Goal: Task Accomplishment & Management: Manage account settings

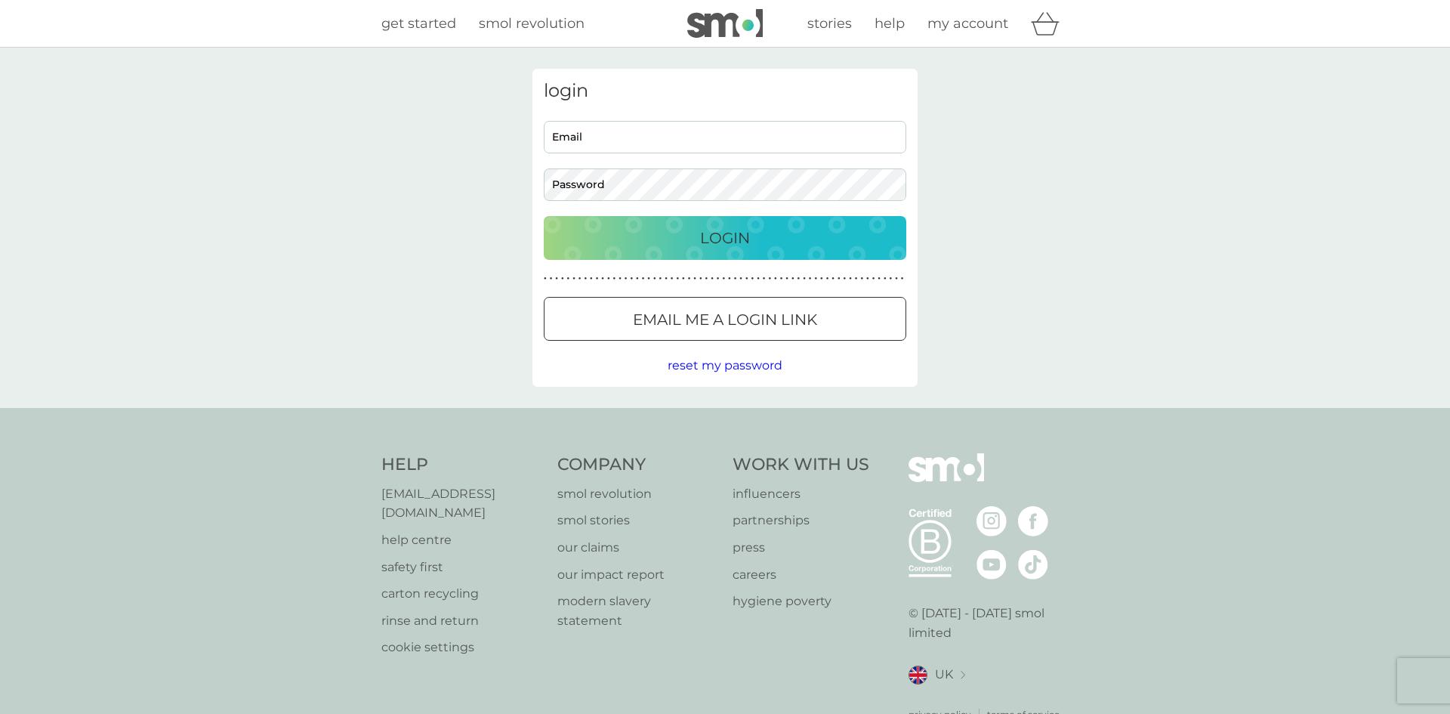
click at [649, 136] on input "Email" at bounding box center [725, 137] width 362 height 32
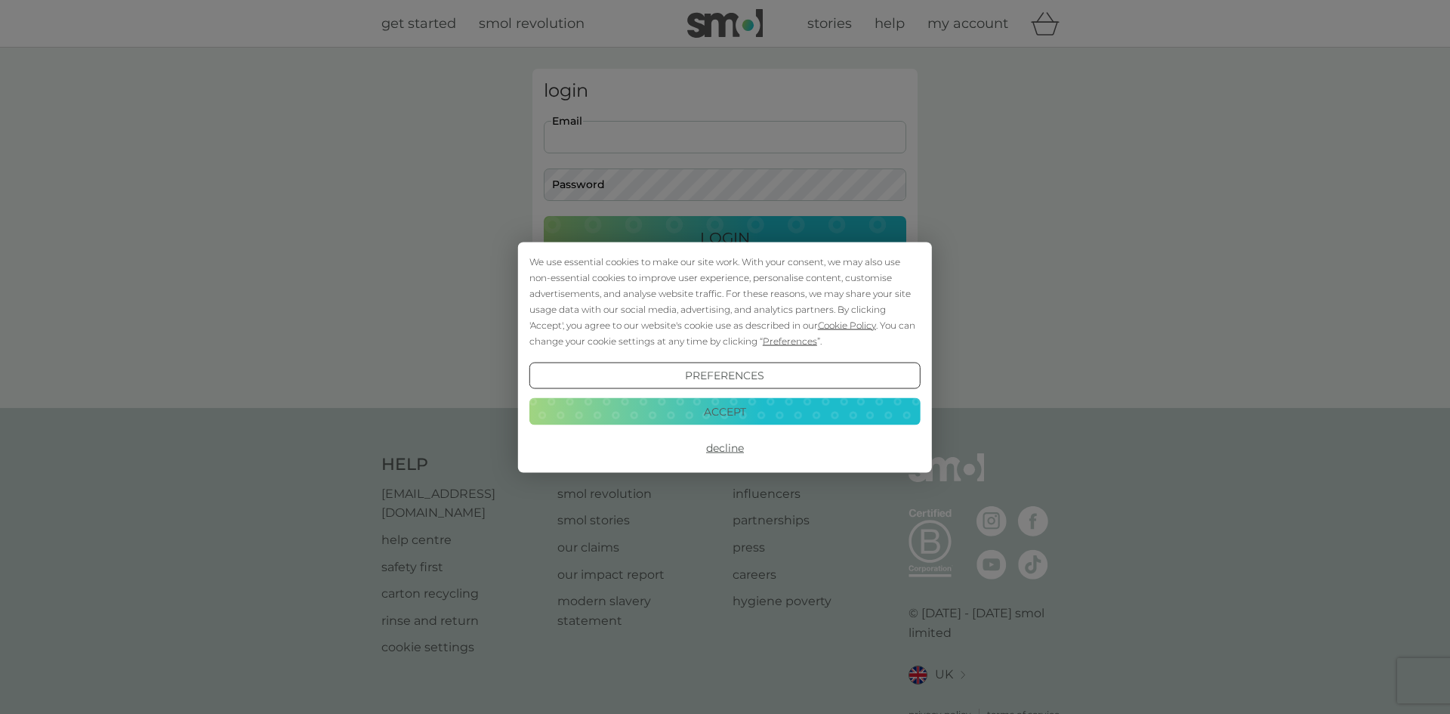
type input "[EMAIL_ADDRESS][DOMAIN_NAME]"
click at [728, 445] on button "Decline" at bounding box center [724, 447] width 391 height 27
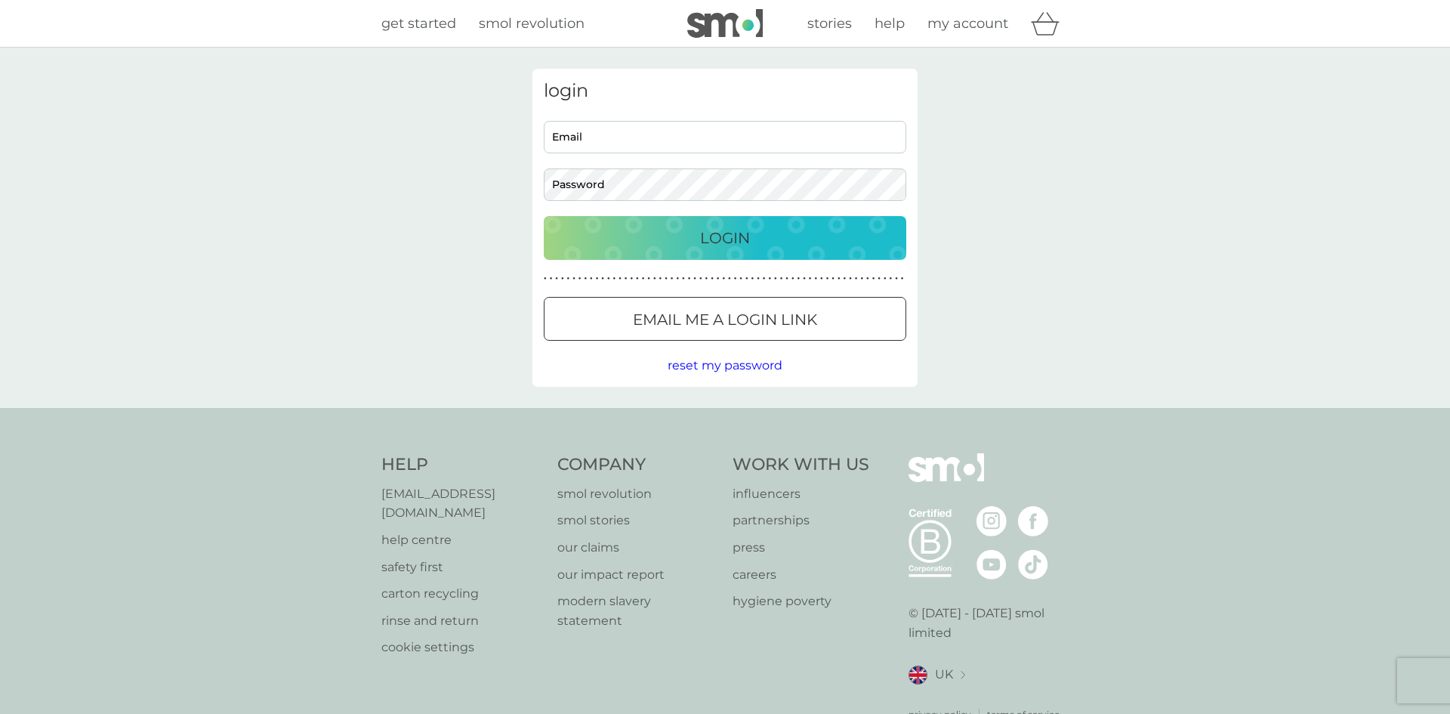
click at [637, 144] on input "Email" at bounding box center [725, 137] width 362 height 32
type input "[EMAIL_ADDRESS][DOMAIN_NAME]"
click at [686, 309] on p "Email me a login link" at bounding box center [725, 319] width 184 height 24
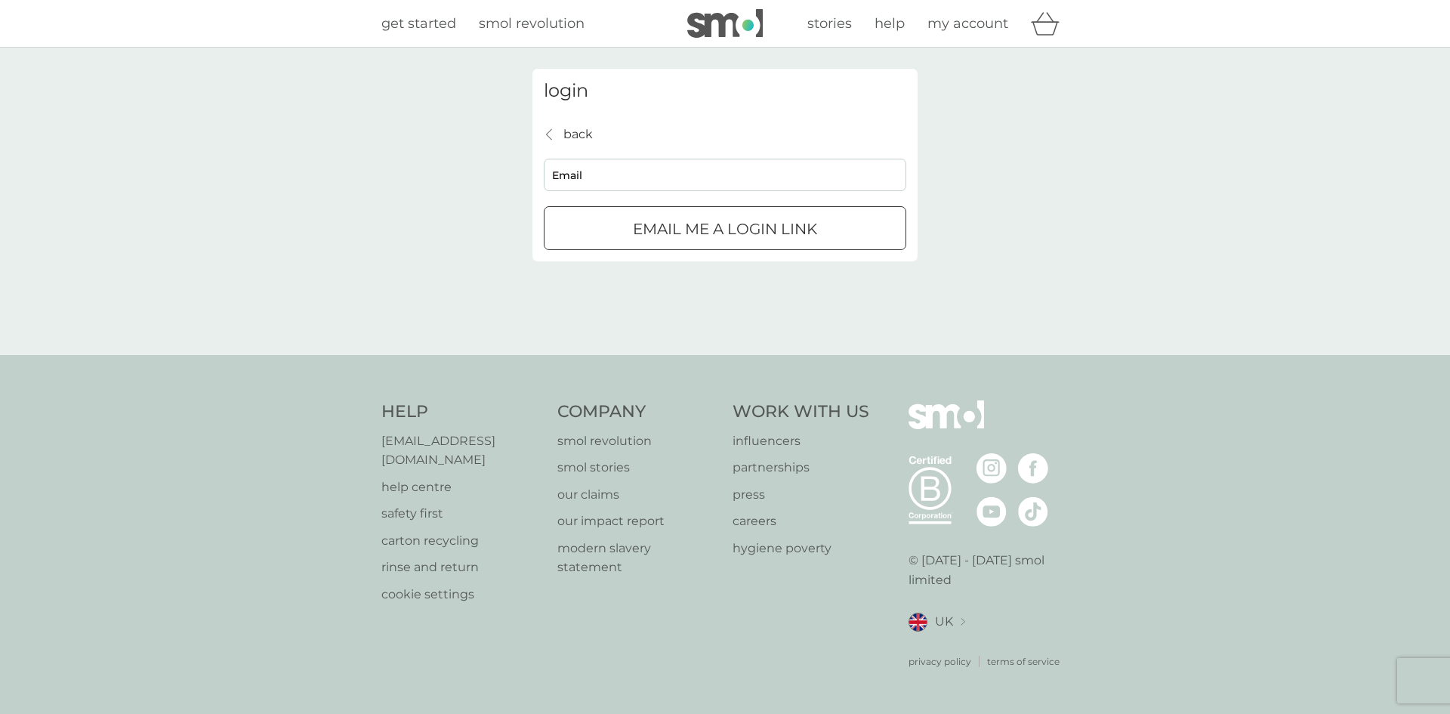
click at [621, 165] on input "Email" at bounding box center [725, 175] width 362 height 32
type input "[EMAIL_ADDRESS][DOMAIN_NAME]"
click at [671, 231] on p "Email me a login link" at bounding box center [725, 229] width 184 height 24
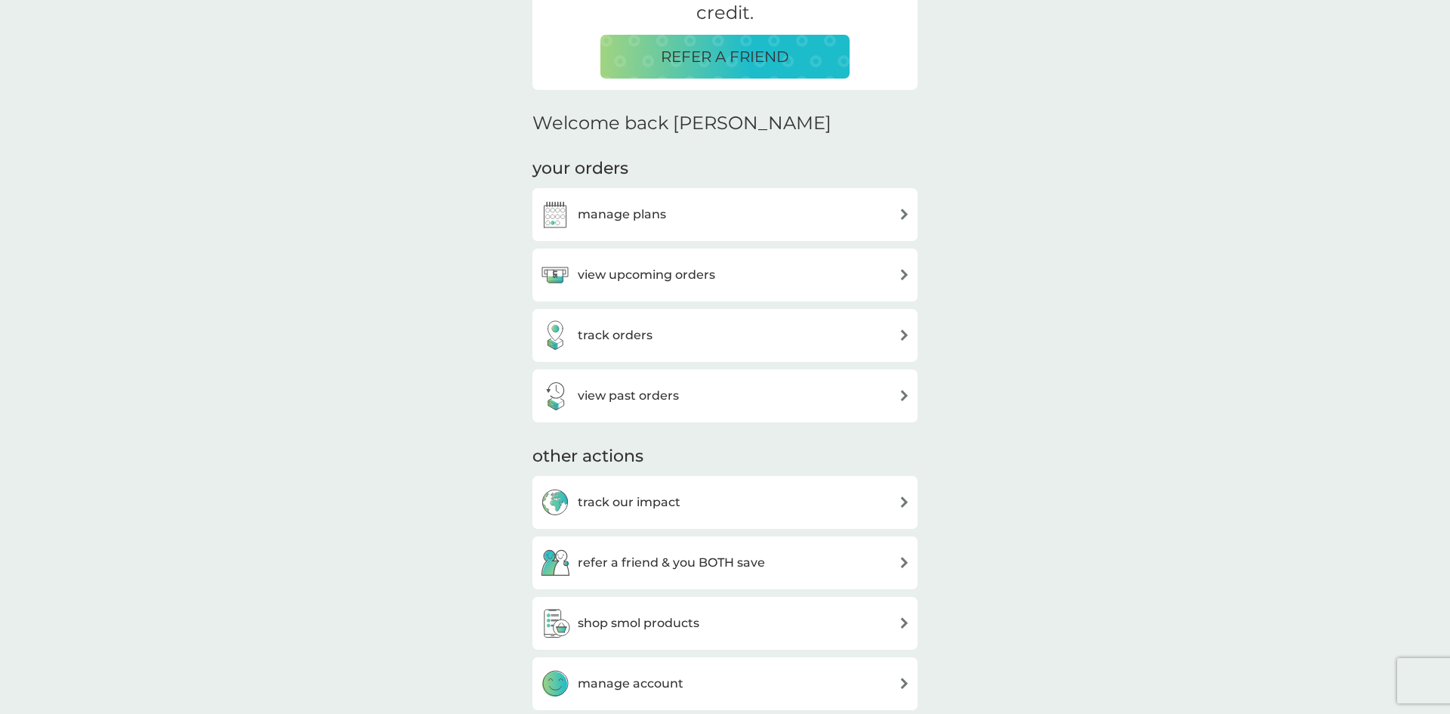
click at [794, 224] on div "manage plans" at bounding box center [725, 214] width 370 height 30
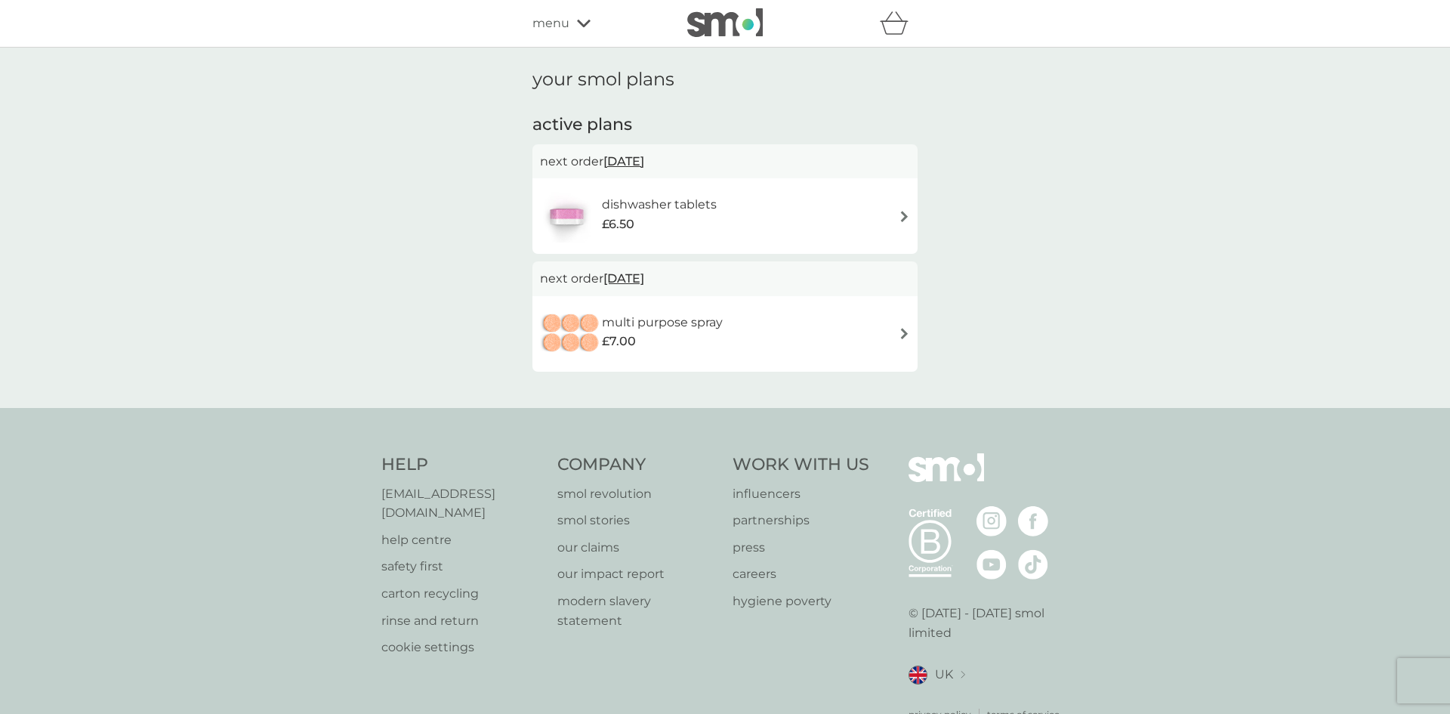
click at [839, 226] on div "dishwasher tablets £6.50" at bounding box center [725, 216] width 370 height 53
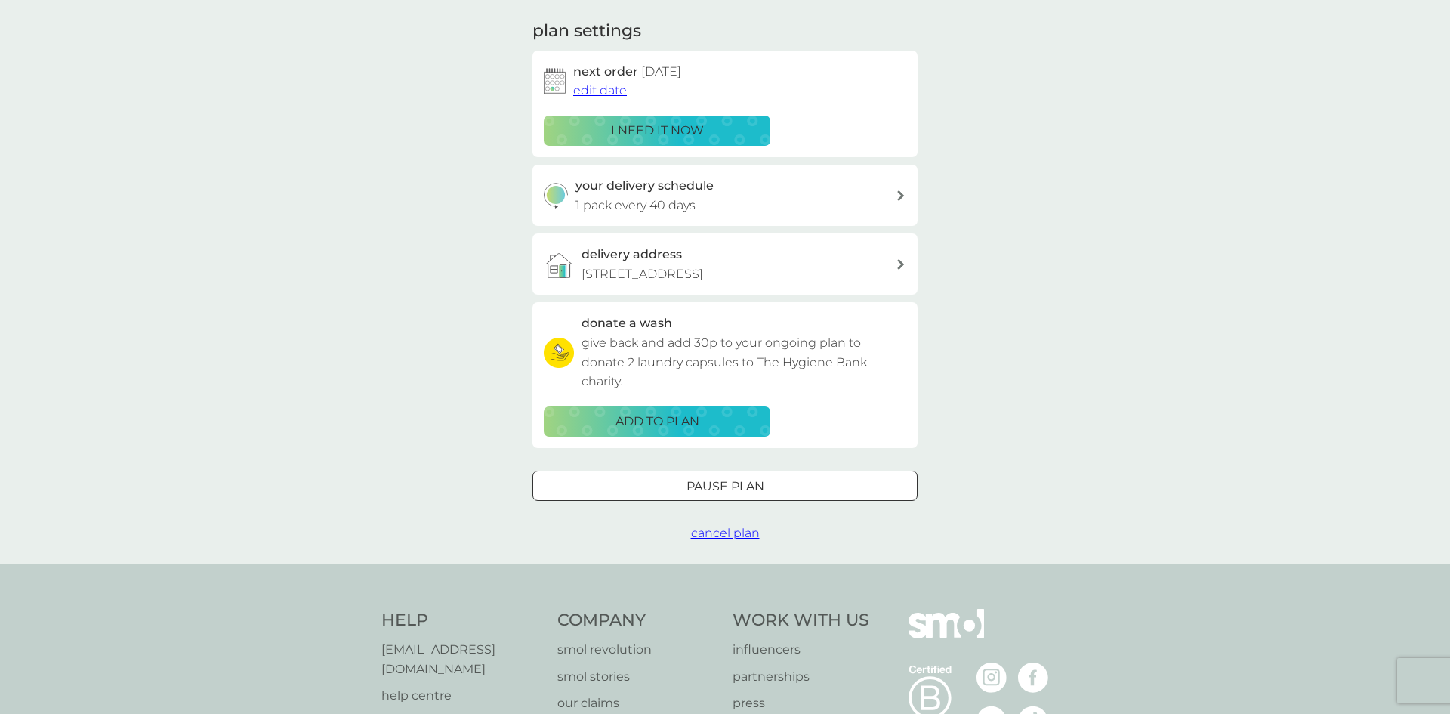
scroll to position [208, 0]
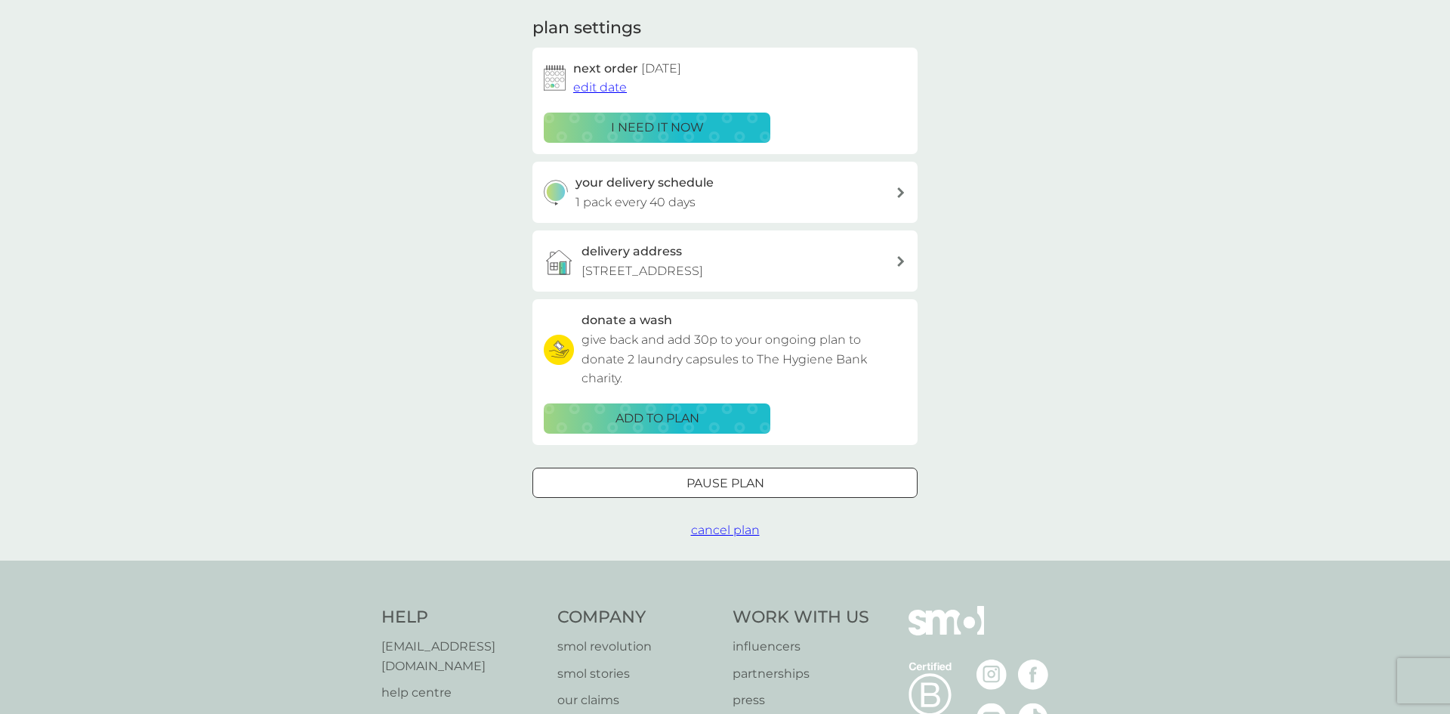
click at [735, 539] on div "your smol plans dishwasher tablets £6.50 30x tablets plan settings next order 1…" at bounding box center [725, 200] width 1450 height 720
click at [738, 532] on span "cancel plan" at bounding box center [725, 530] width 69 height 14
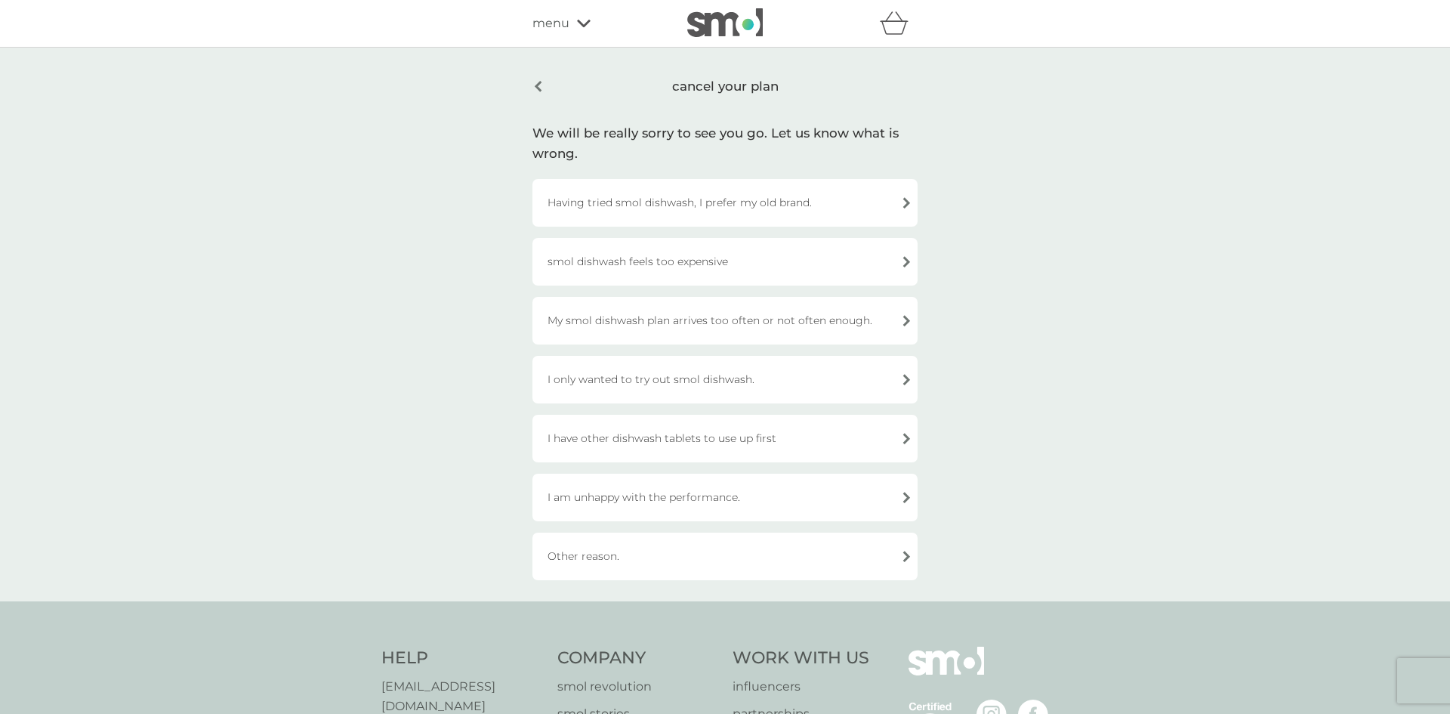
click at [791, 486] on div "I am unhappy with the performance." at bounding box center [724, 497] width 385 height 48
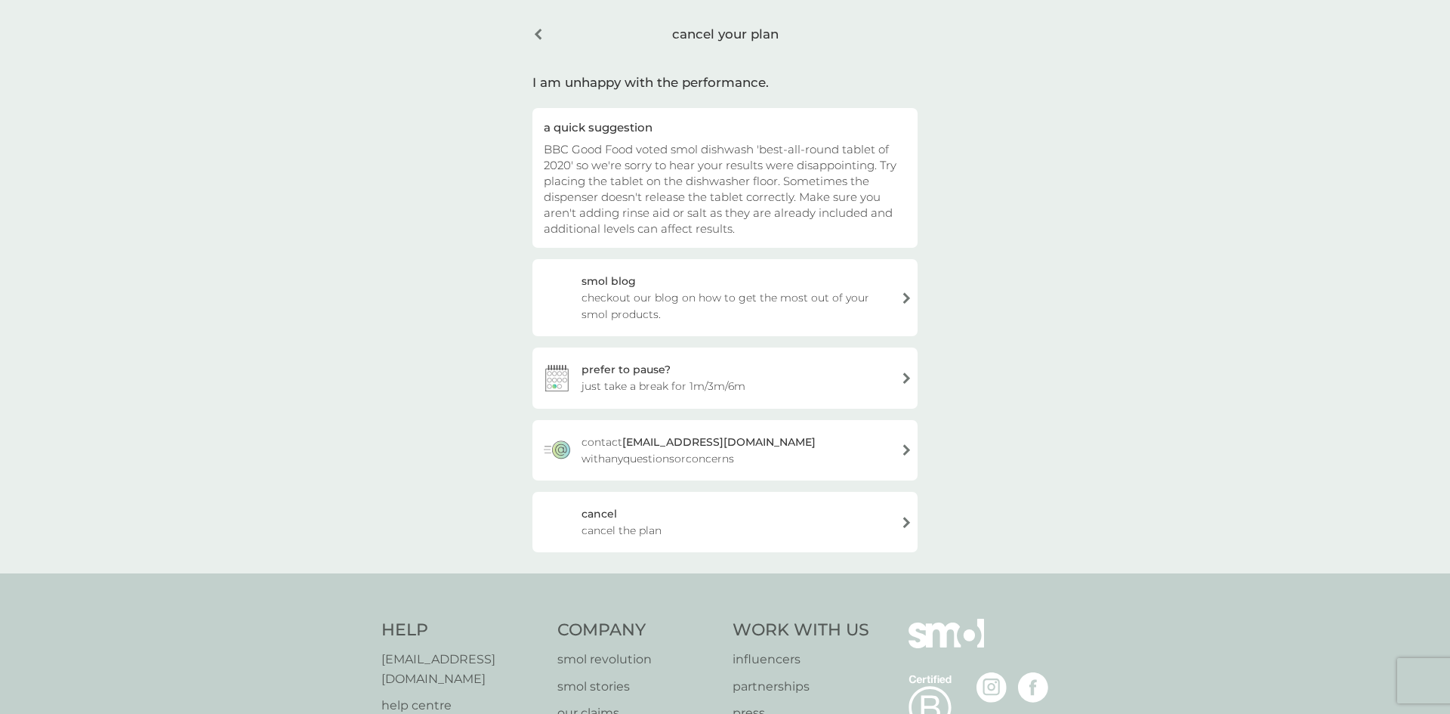
scroll to position [54, 0]
click at [678, 526] on div "cancel cancel the plan" at bounding box center [724, 521] width 385 height 60
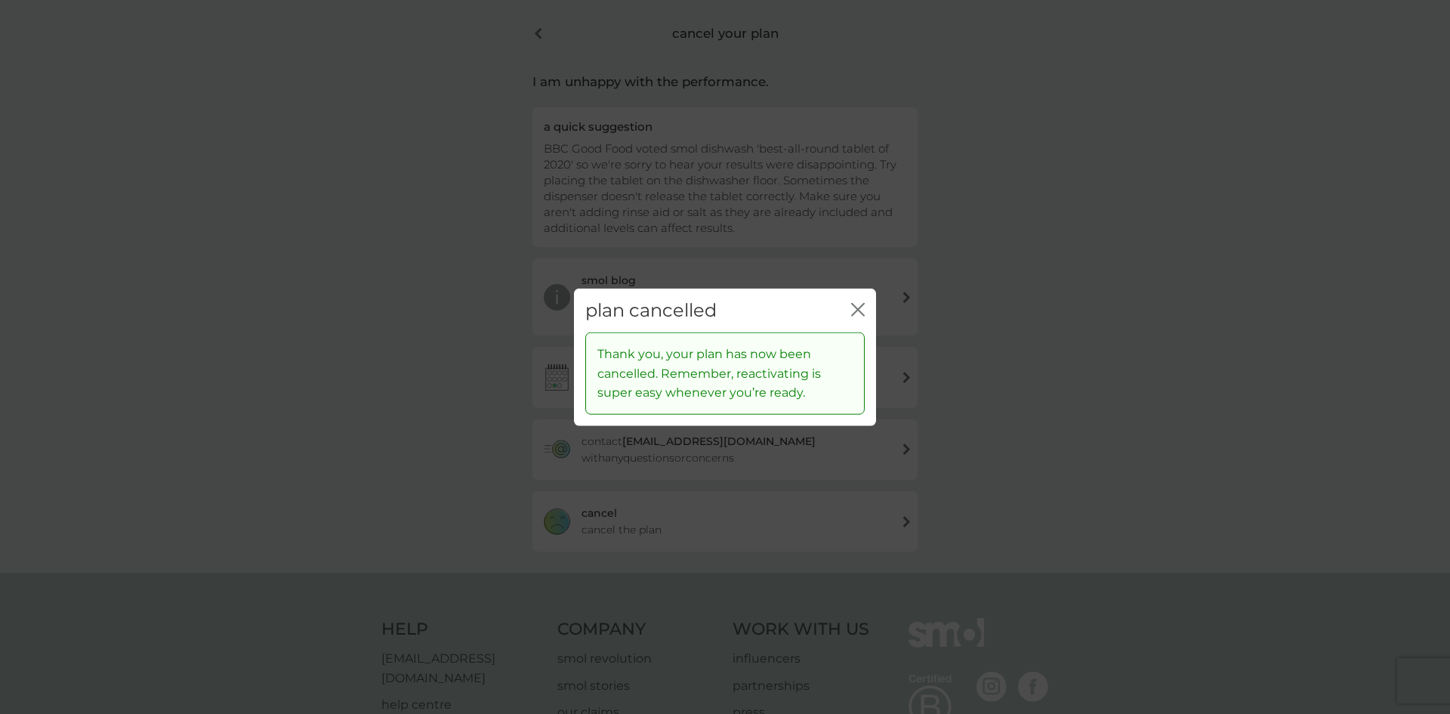
click at [853, 309] on icon "close" at bounding box center [858, 309] width 14 height 14
